Goal: Communication & Community: Answer question/provide support

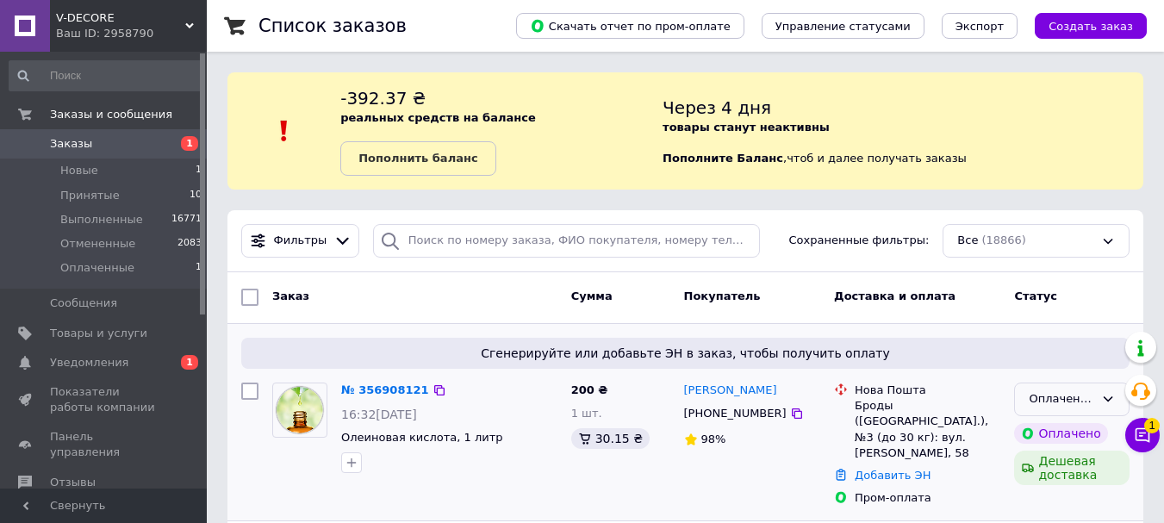
click at [1052, 397] on div "Оплаченный" at bounding box center [1061, 399] width 65 height 18
click at [1055, 427] on li "Принят" at bounding box center [1072, 436] width 114 height 32
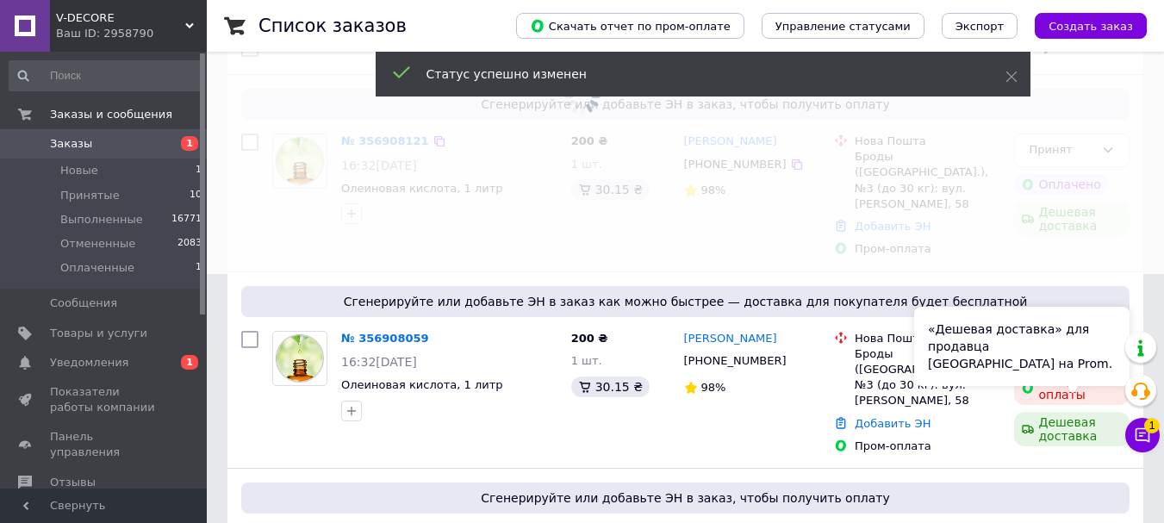
scroll to position [259, 0]
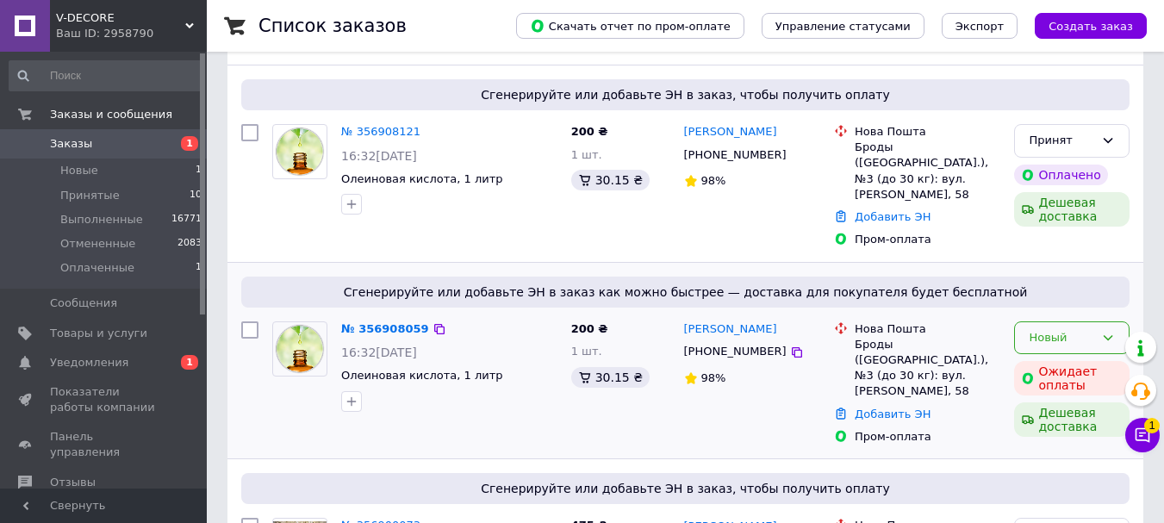
click at [1034, 338] on div "Новый" at bounding box center [1071, 338] width 115 height 34
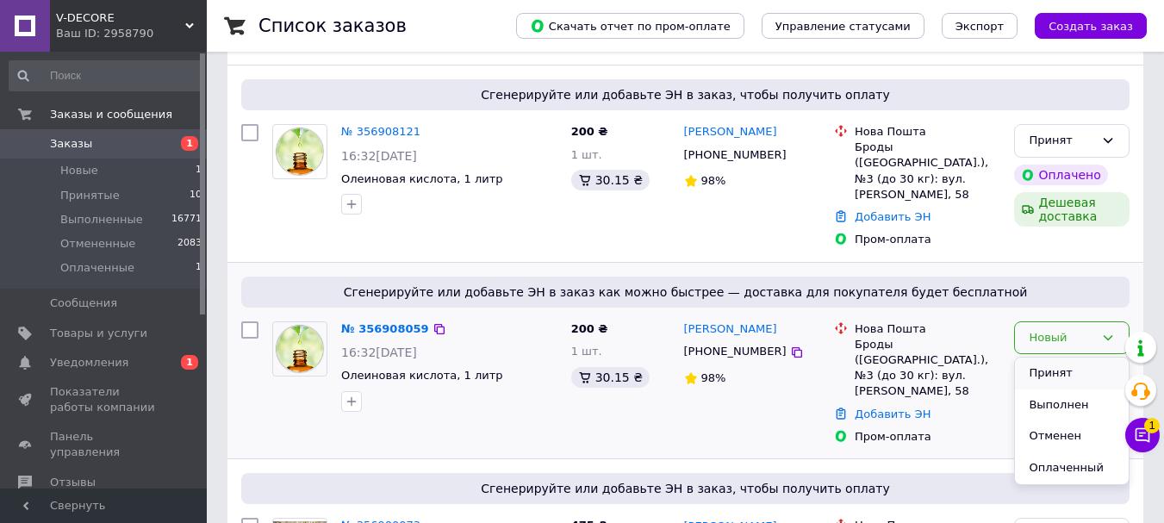
click at [1044, 366] on li "Принят" at bounding box center [1072, 374] width 114 height 32
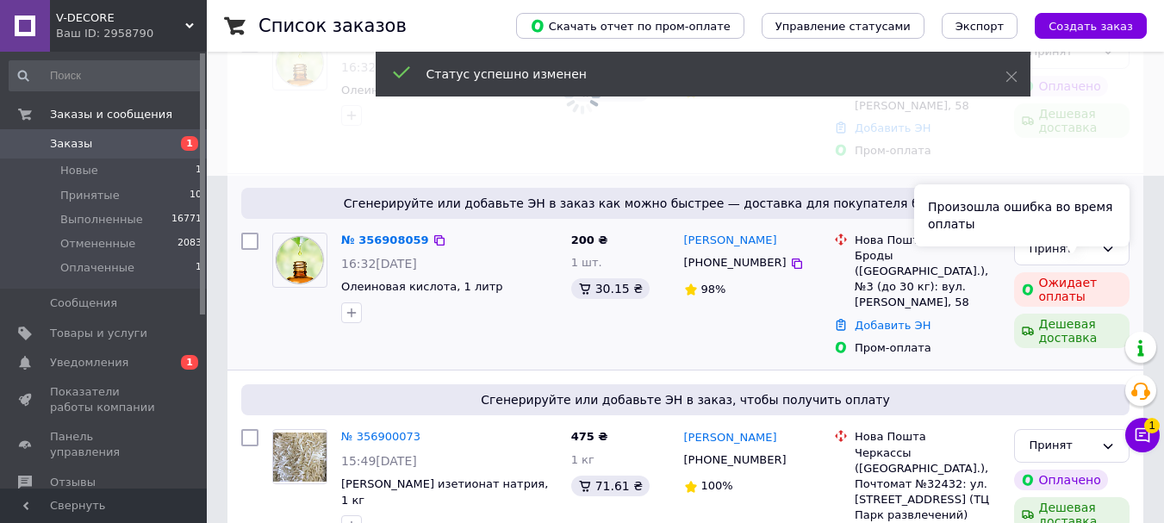
scroll to position [431, 0]
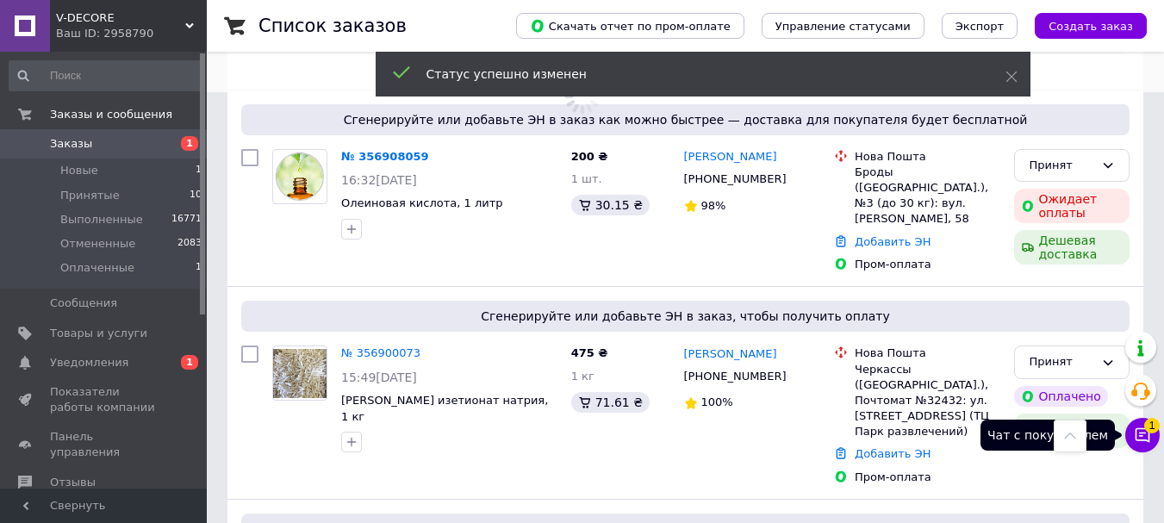
click at [1130, 430] on button "Чат с покупателем 1" at bounding box center [1143, 435] width 34 height 34
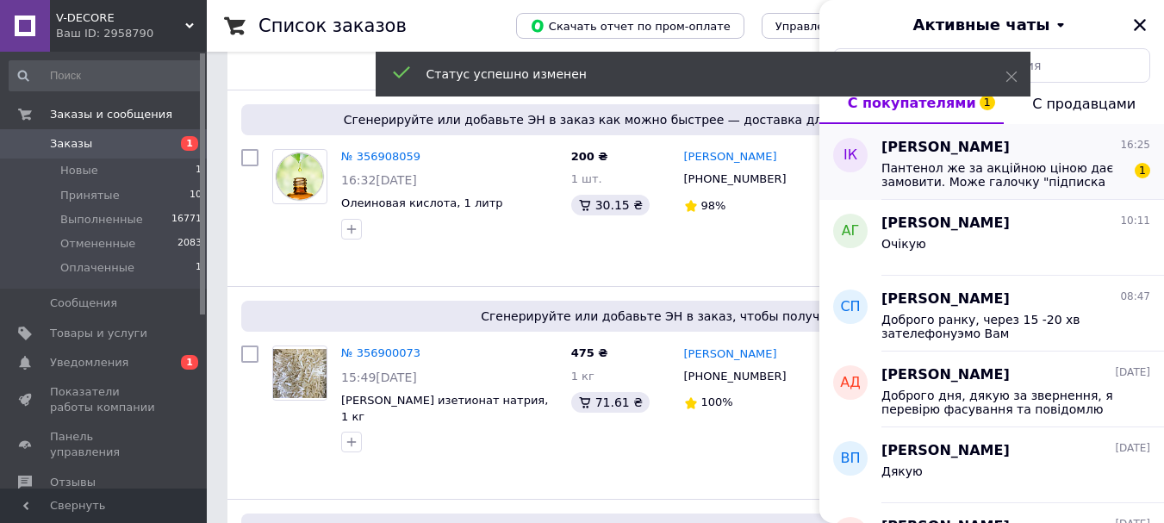
click at [964, 181] on span "Пантенол же за акційною ціною дає замовити. Може галочку "підписка для своїх" д…" at bounding box center [1004, 175] width 245 height 28
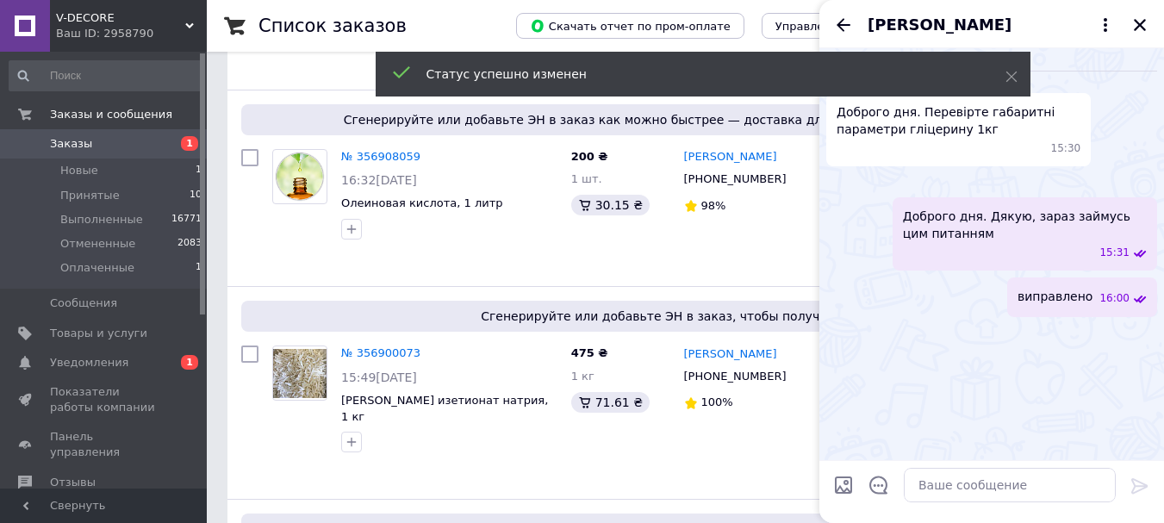
scroll to position [659, 0]
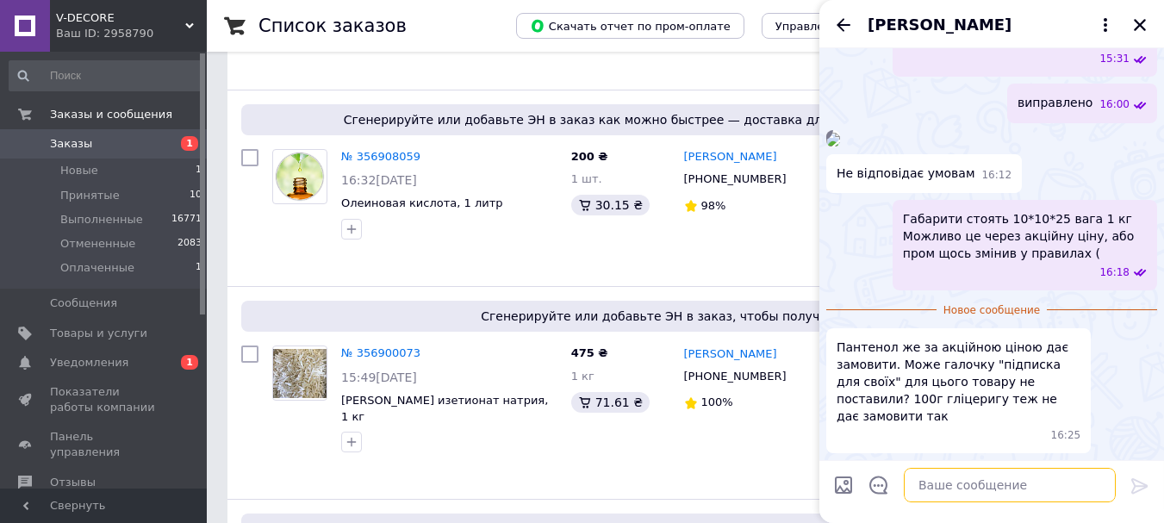
click at [975, 473] on textarea at bounding box center [1010, 485] width 212 height 34
type textarea "Ж"
type textarea "Д"
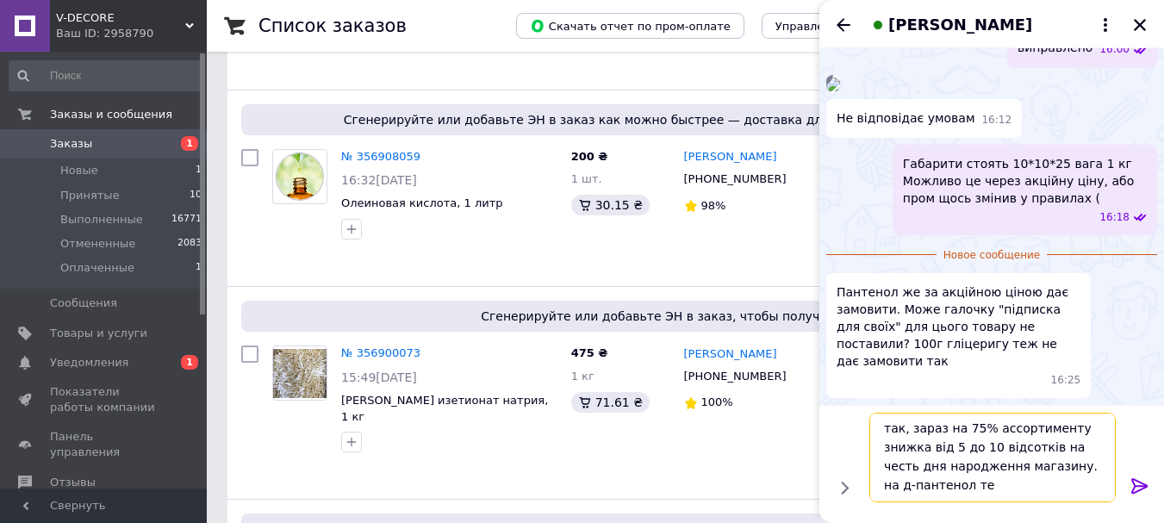
scroll to position [2, 0]
type textarea "так, зараз на 75% ассортименту знижка від 5 до 10 відсотків на честь дня народж…"
click at [1146, 489] on icon at bounding box center [1140, 486] width 21 height 21
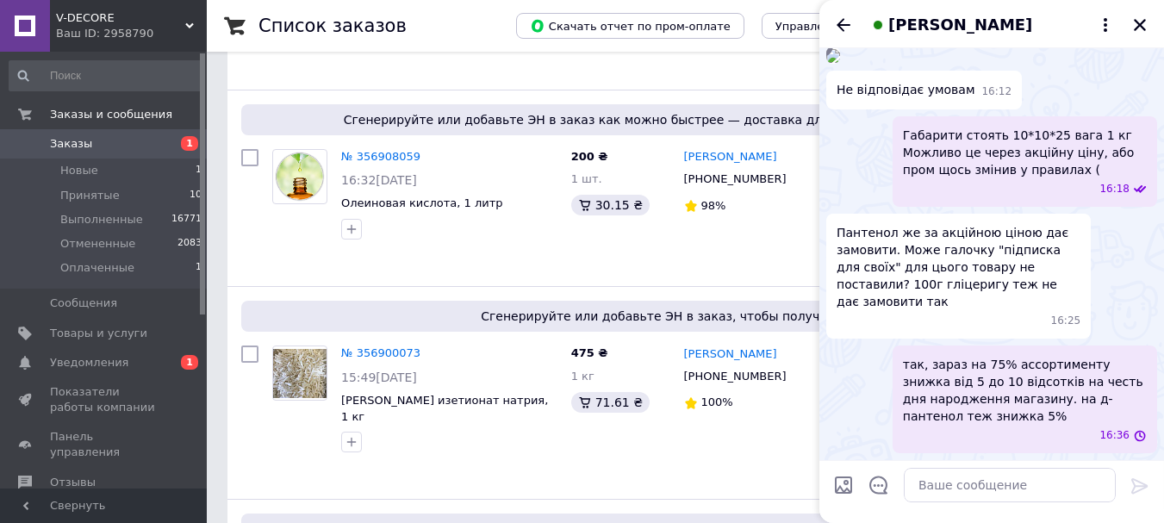
scroll to position [726, 0]
